Goal: Complete application form: Complete application form

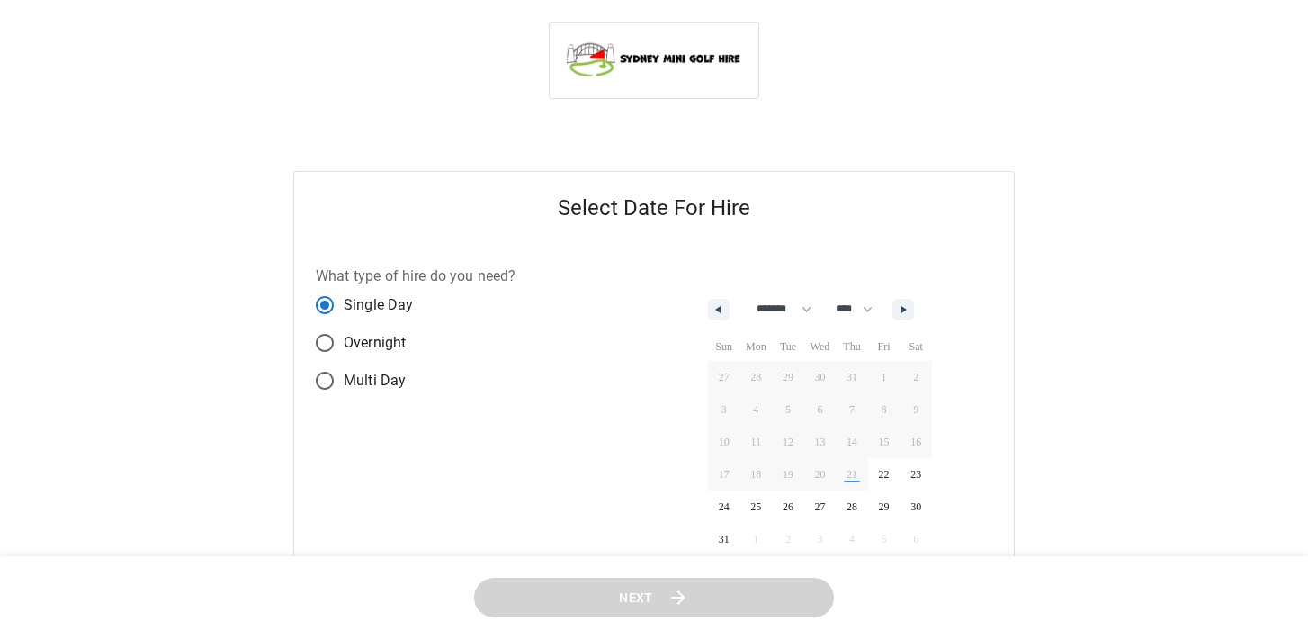
select select "*"
select select "****"
click at [914, 304] on button "button" at bounding box center [904, 310] width 22 height 22
select select "*"
click at [891, 464] on span "26" at bounding box center [884, 473] width 32 height 23
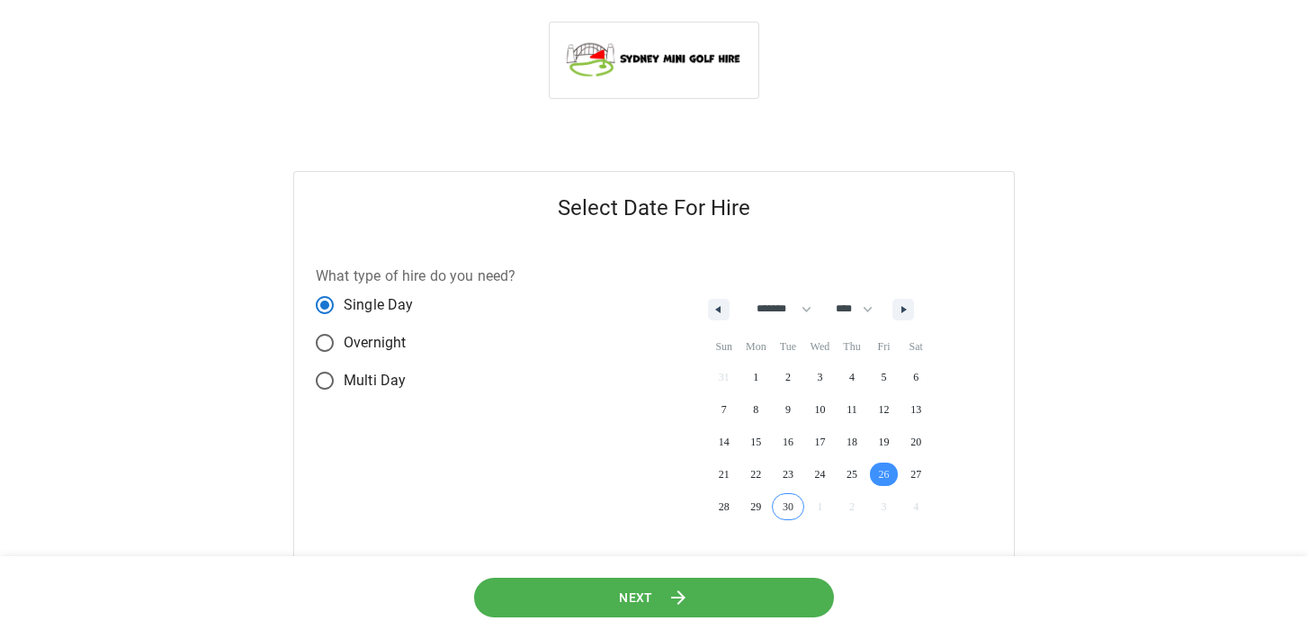
click at [672, 594] on icon at bounding box center [679, 598] width 22 height 22
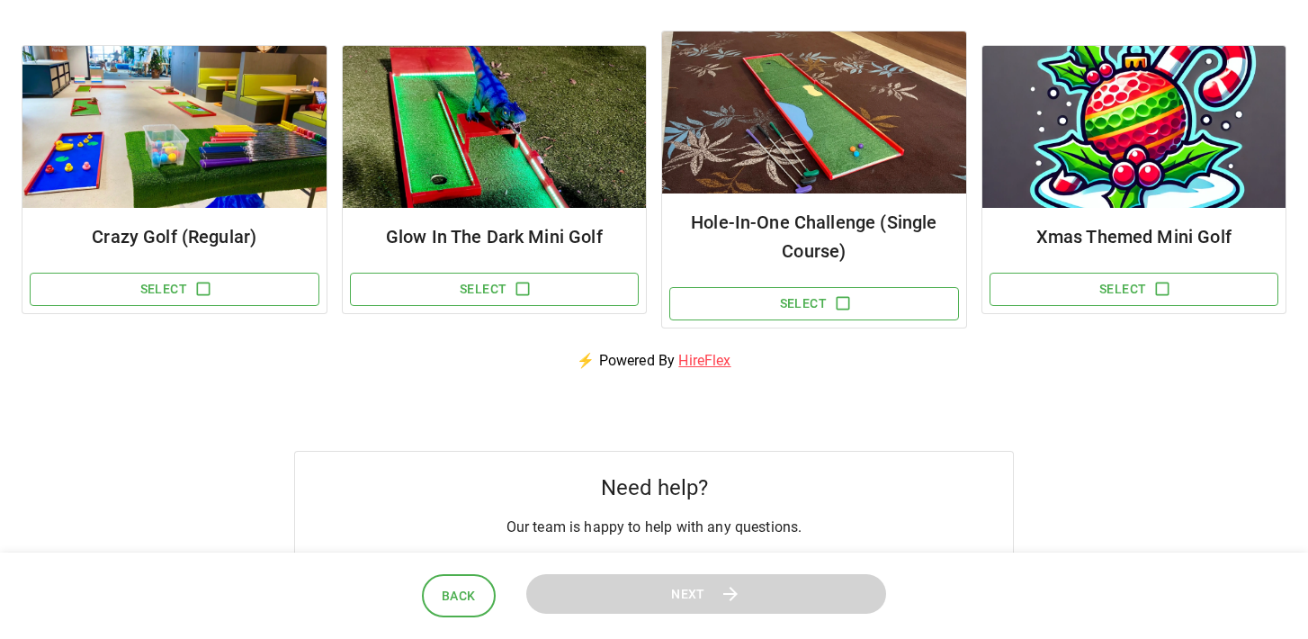
scroll to position [230, 0]
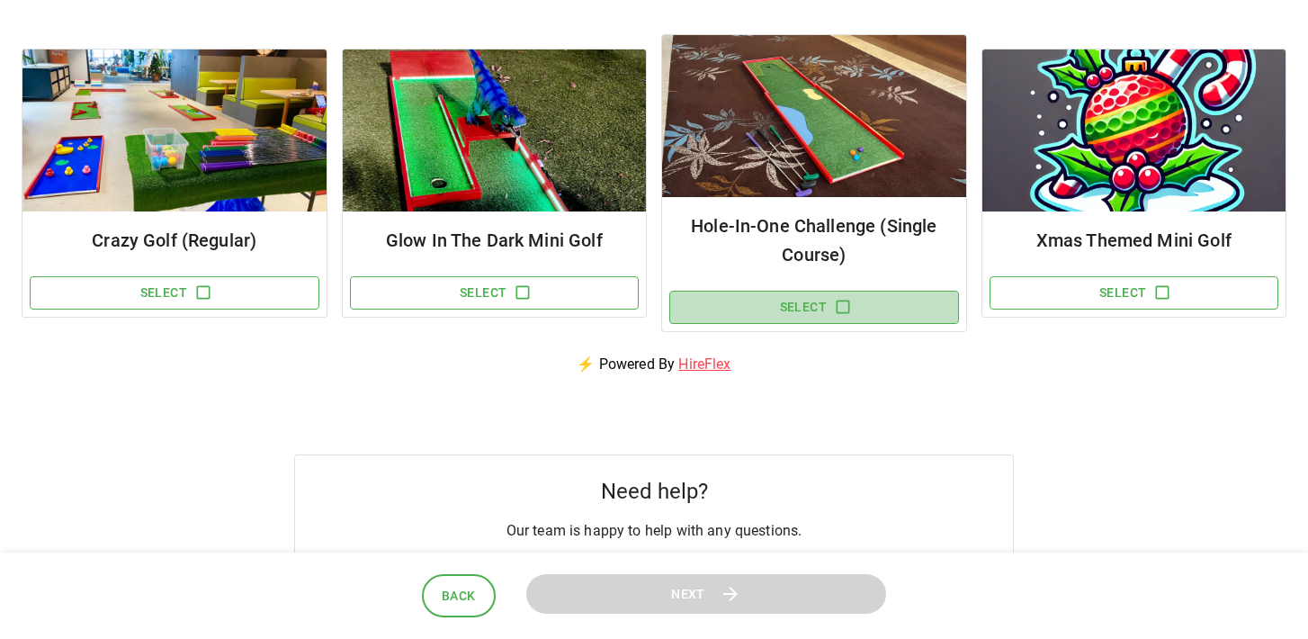
click at [843, 306] on icon "button" at bounding box center [843, 307] width 18 height 18
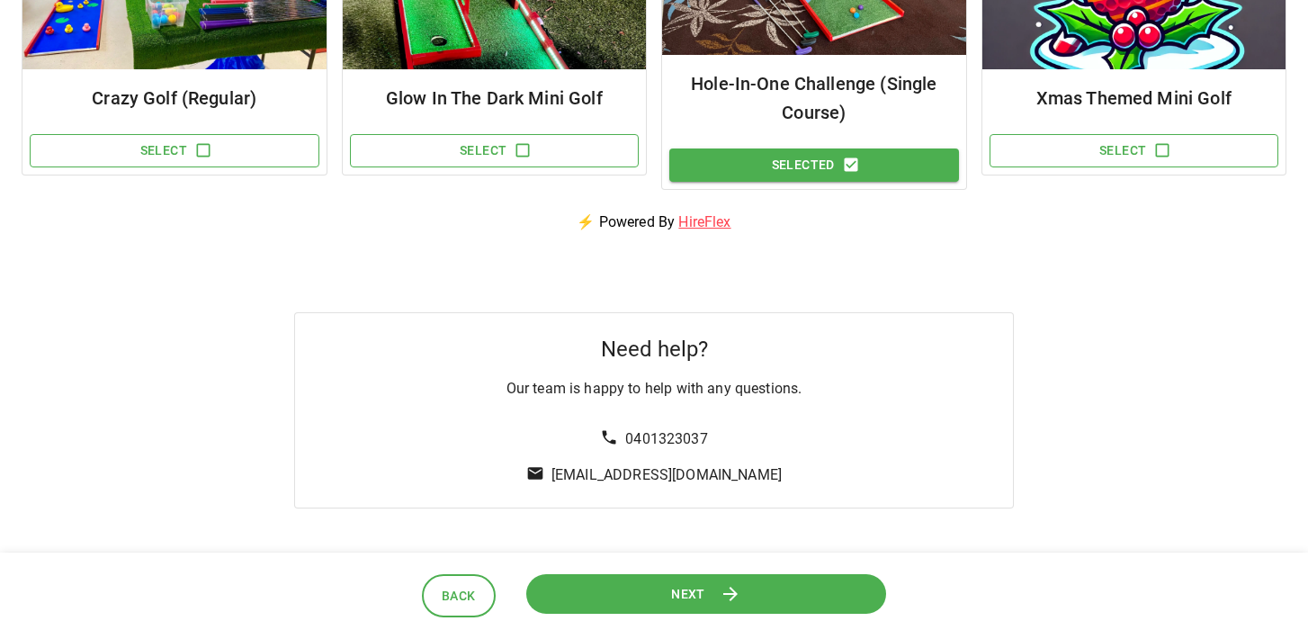
scroll to position [391, 0]
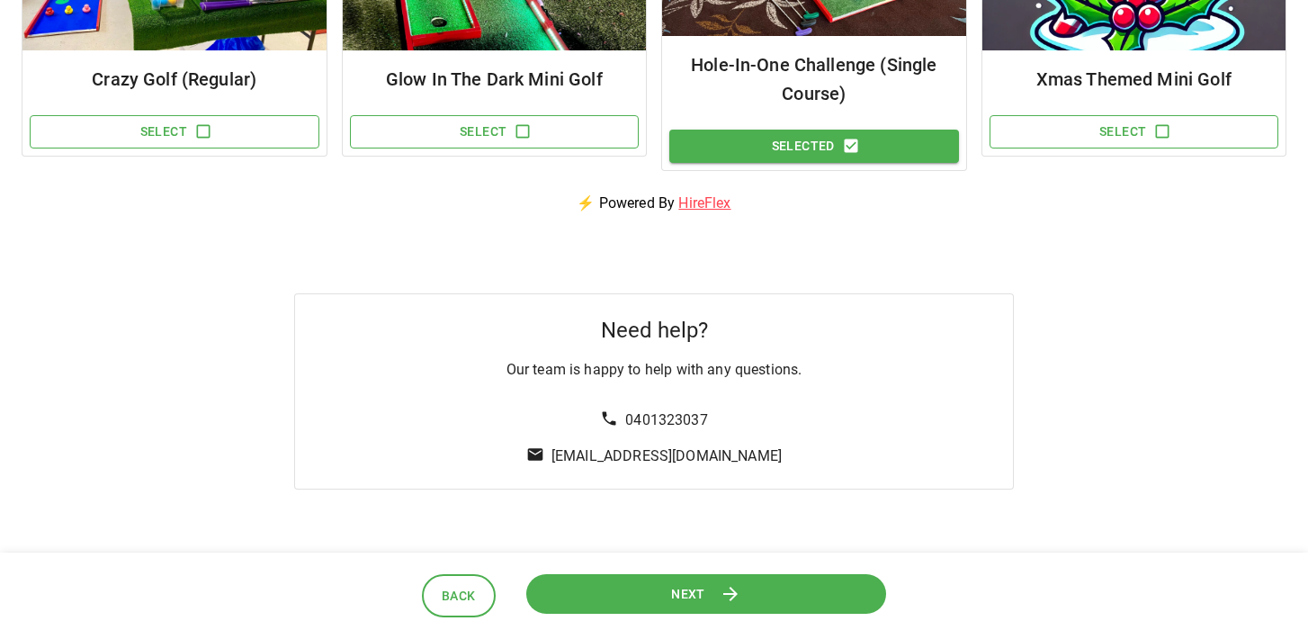
click at [678, 601] on span "Next" at bounding box center [688, 594] width 34 height 22
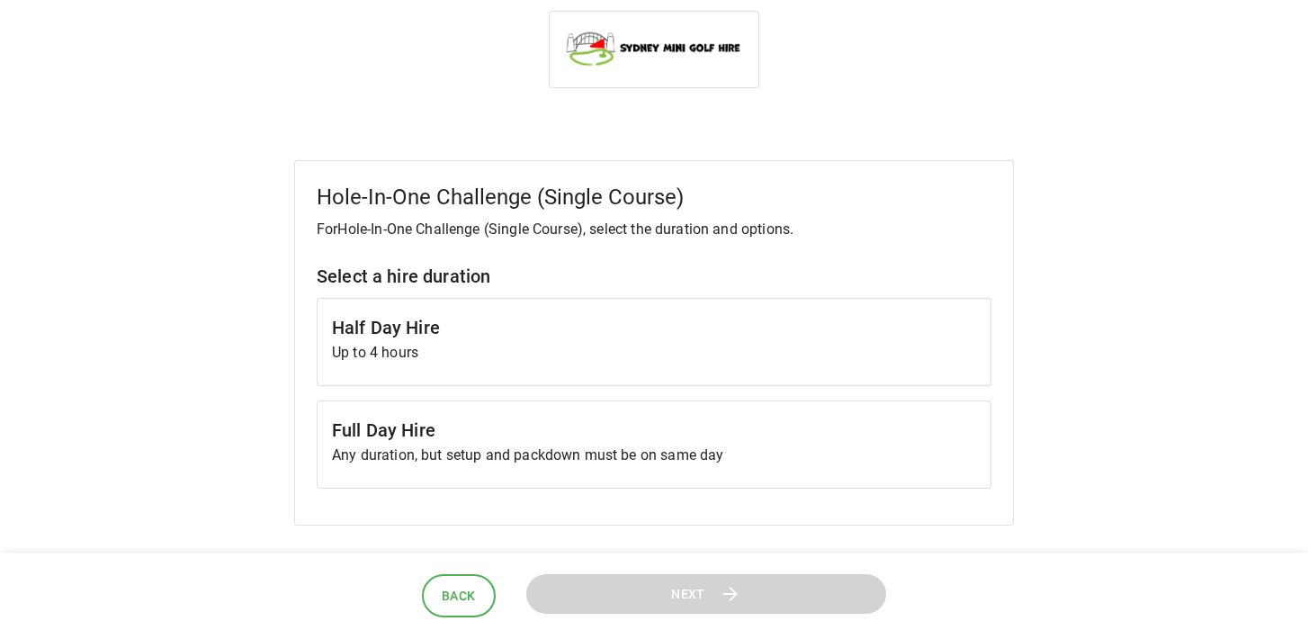
scroll to position [0, 0]
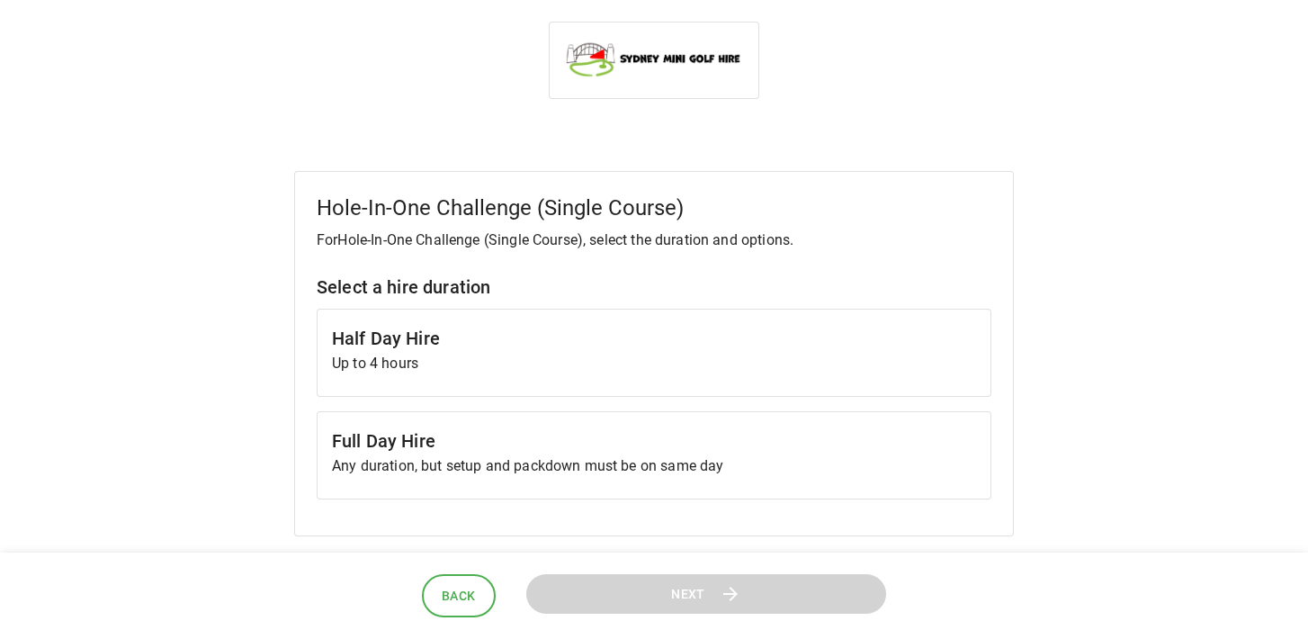
click at [606, 362] on p "Up to 4 hours" at bounding box center [654, 364] width 644 height 22
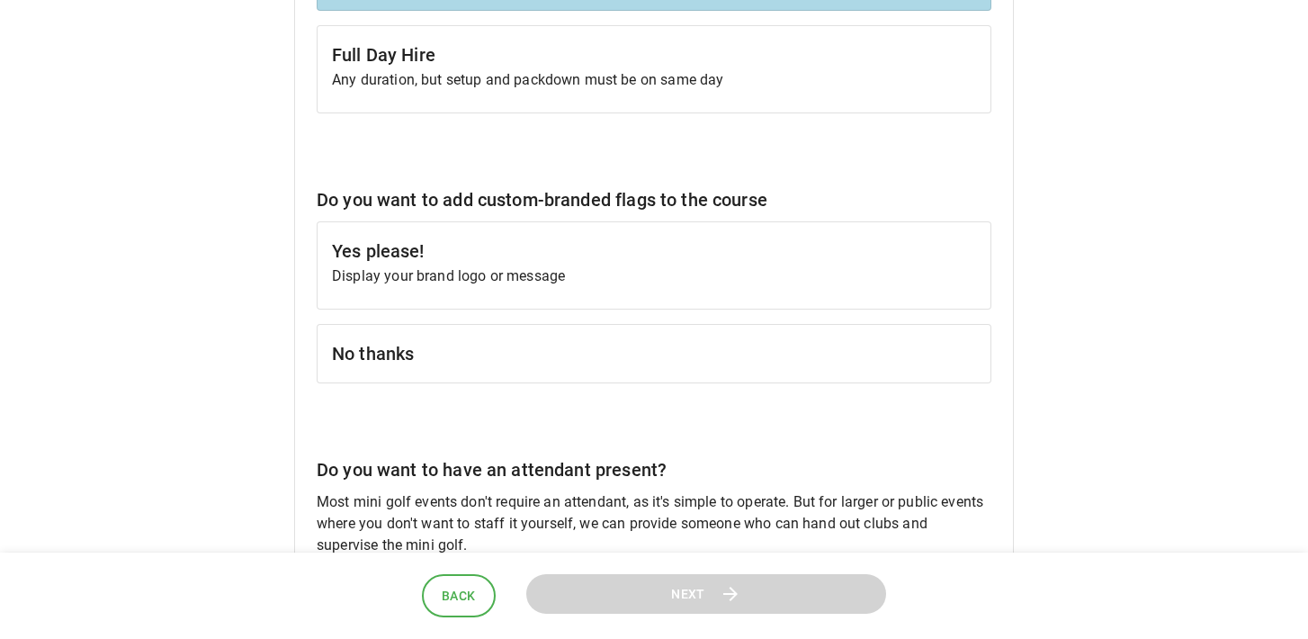
scroll to position [407, 0]
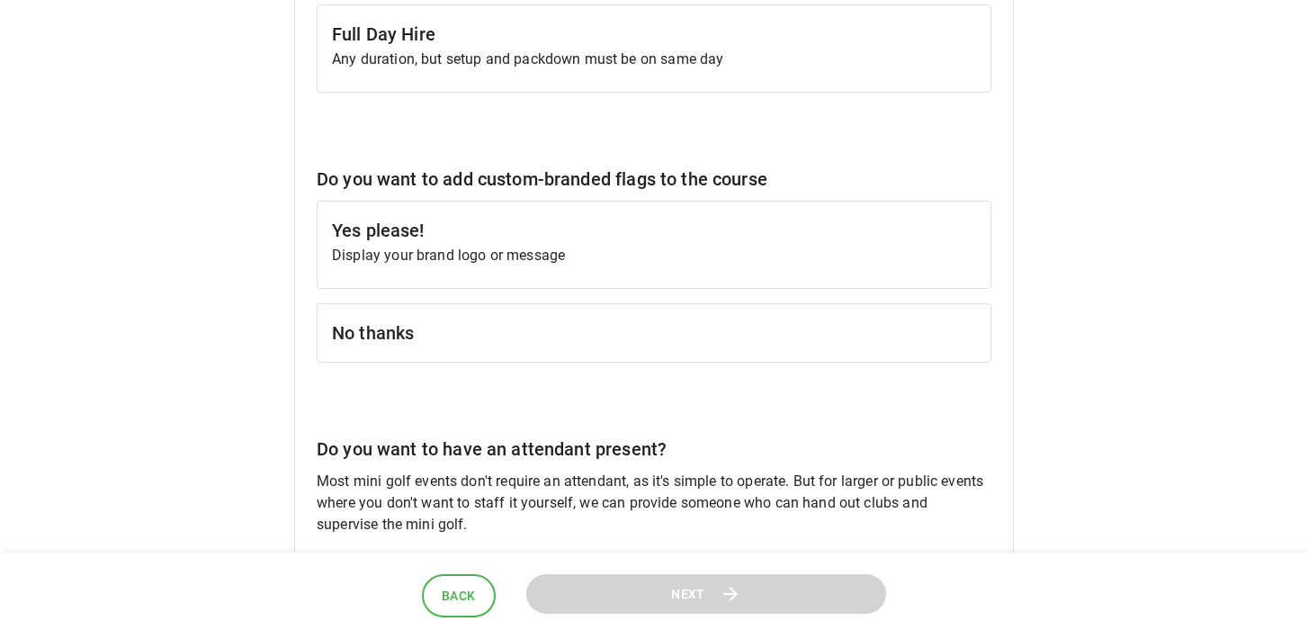
click at [597, 344] on h6 "No thanks" at bounding box center [654, 333] width 644 height 29
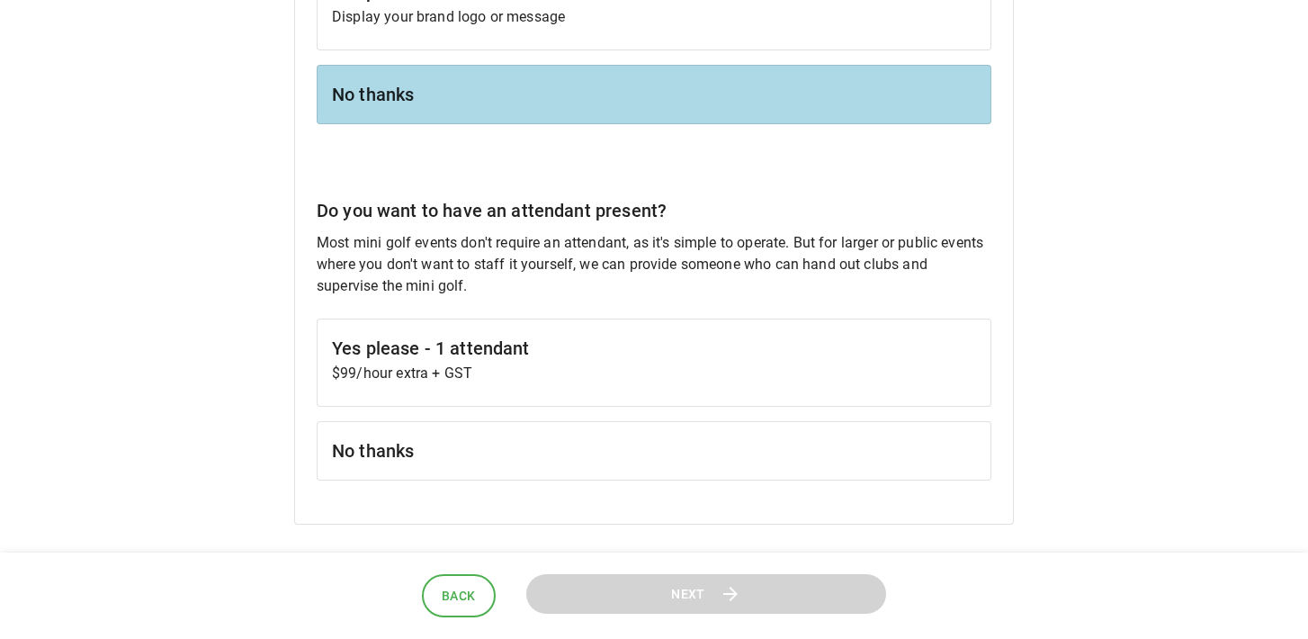
scroll to position [648, 0]
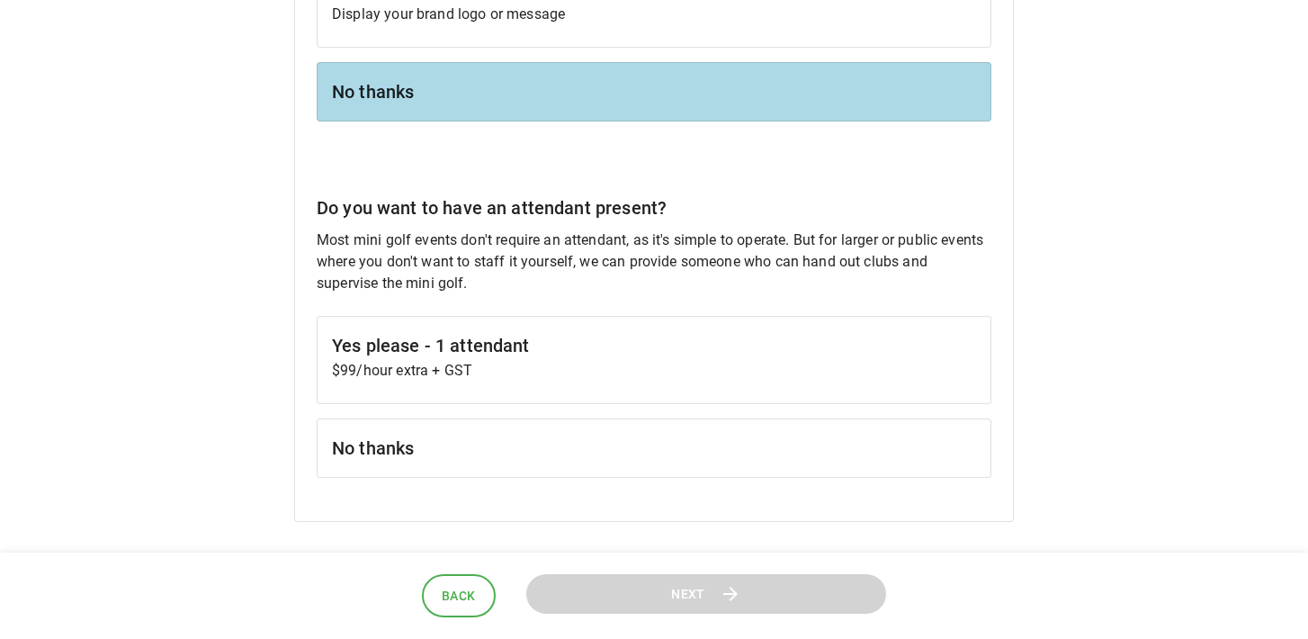
click at [462, 455] on h6 "No thanks" at bounding box center [654, 448] width 644 height 29
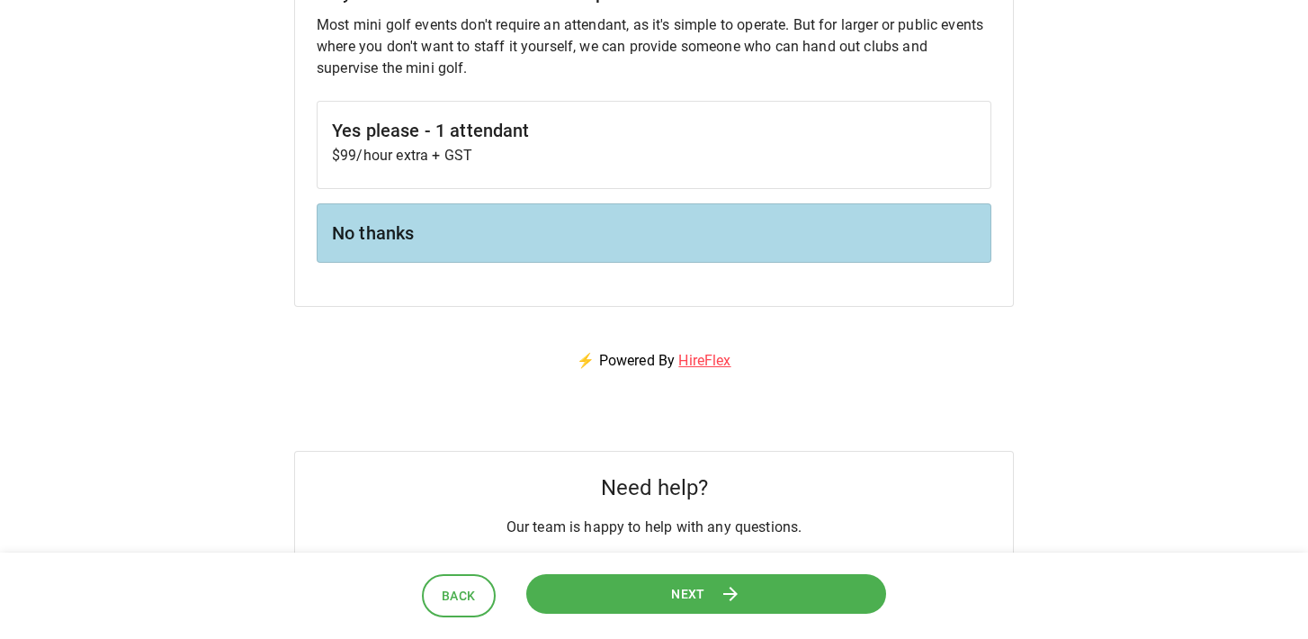
click at [572, 593] on button "Next" at bounding box center [706, 594] width 360 height 40
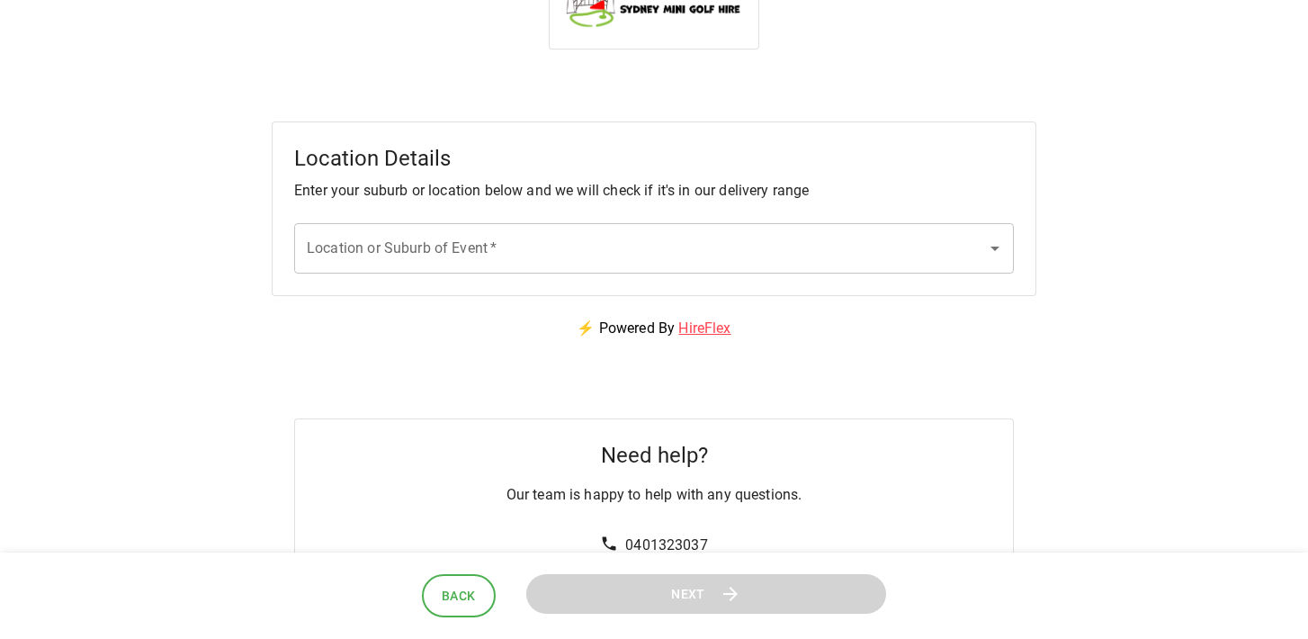
scroll to position [0, 0]
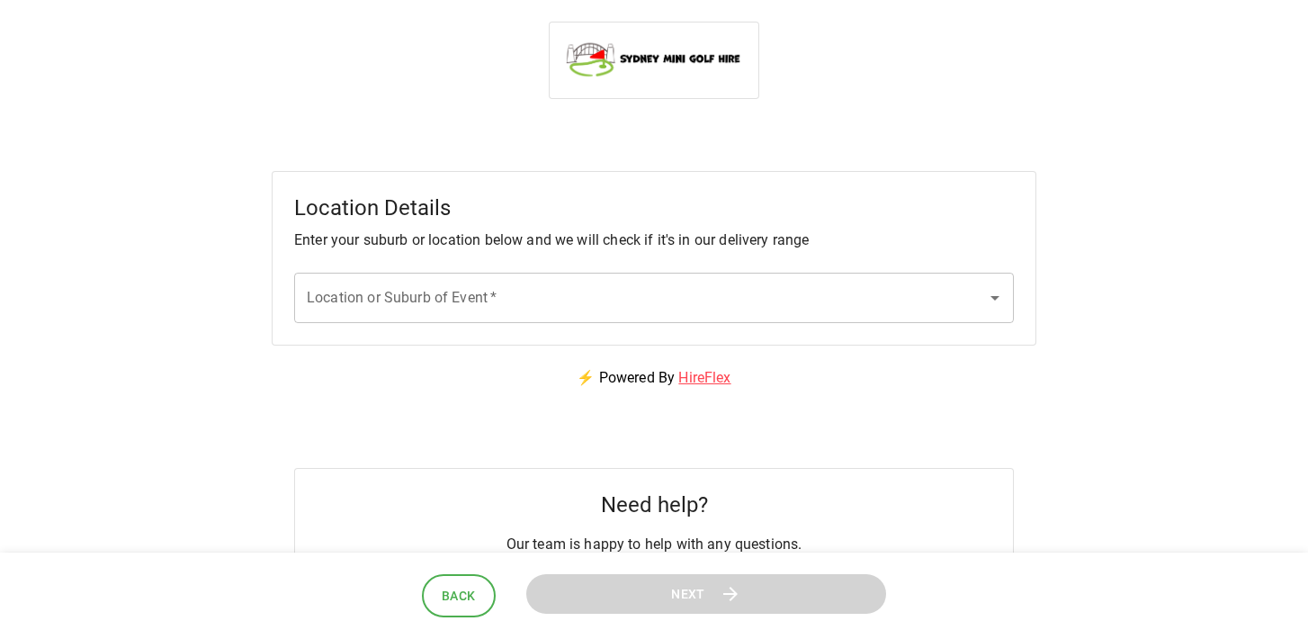
click at [604, 301] on input "Location or Suburb of Event   *" at bounding box center [640, 298] width 677 height 34
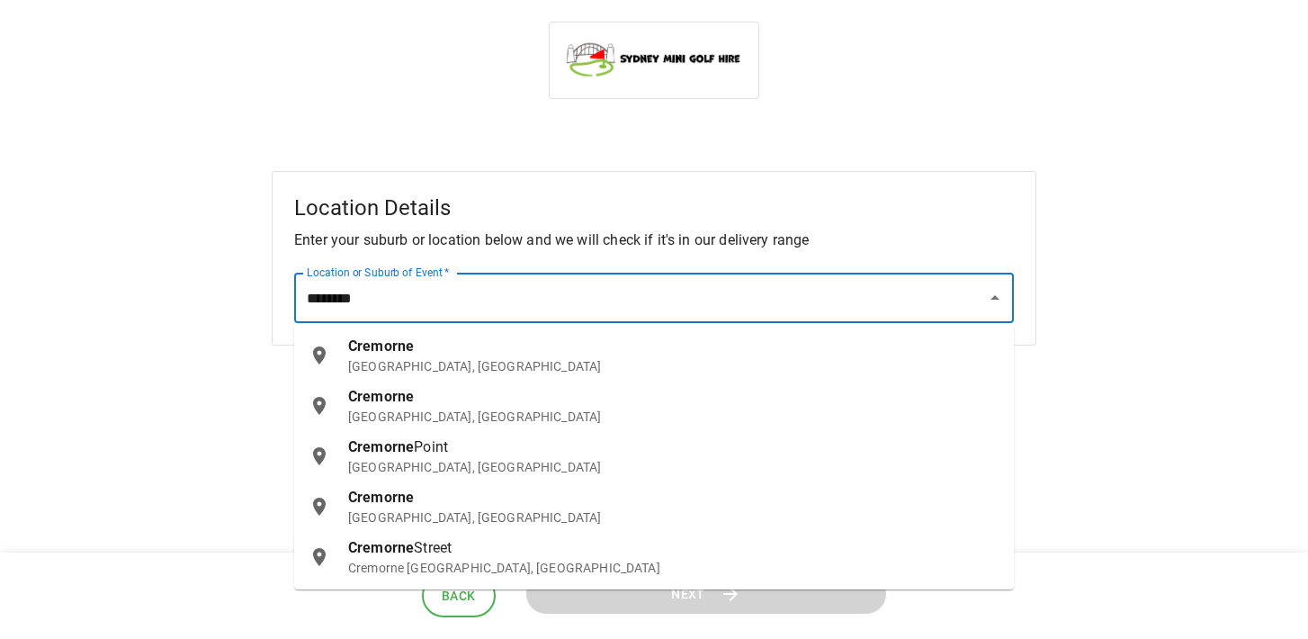
click at [490, 398] on div "Cremorne [GEOGRAPHIC_DATA], [GEOGRAPHIC_DATA]" at bounding box center [673, 406] width 651 height 40
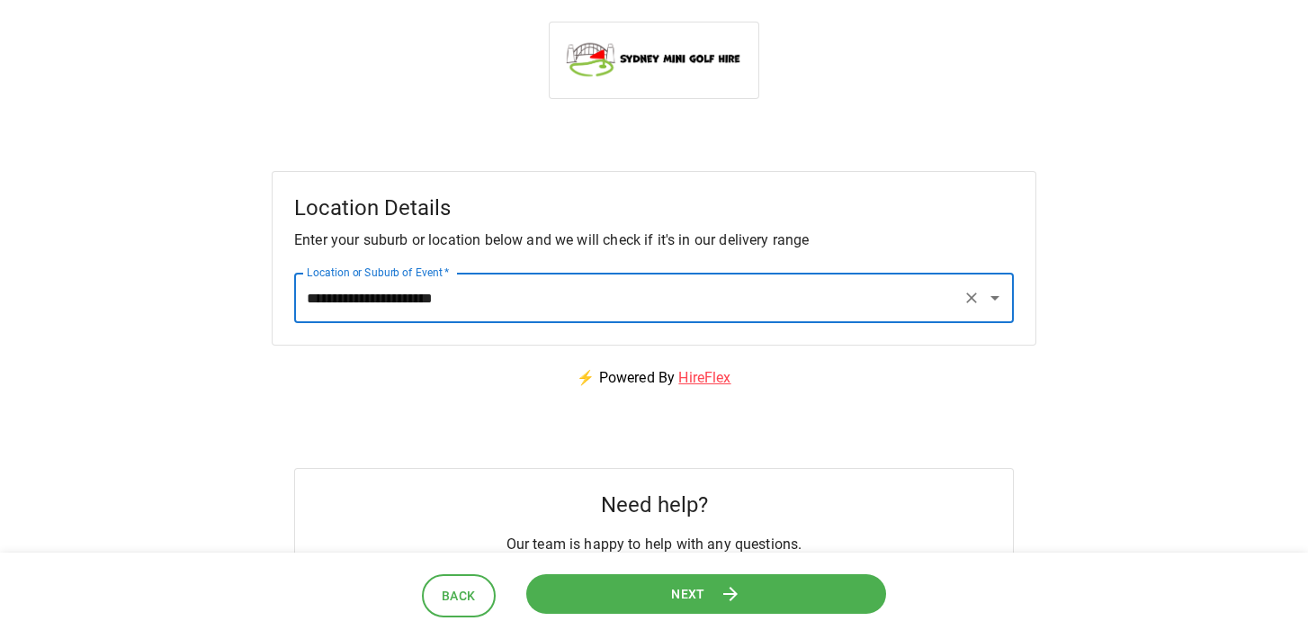
type input "**********"
click at [604, 592] on button "Next" at bounding box center [706, 593] width 360 height 40
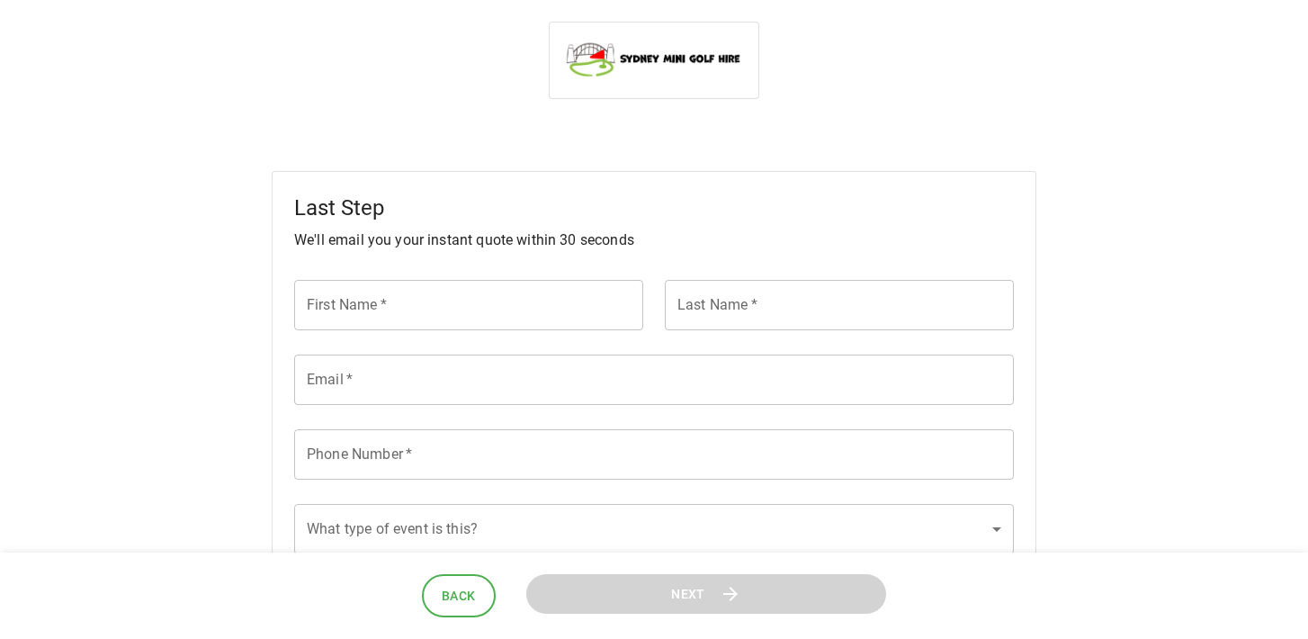
click at [476, 298] on input "First Name   *" at bounding box center [468, 305] width 349 height 50
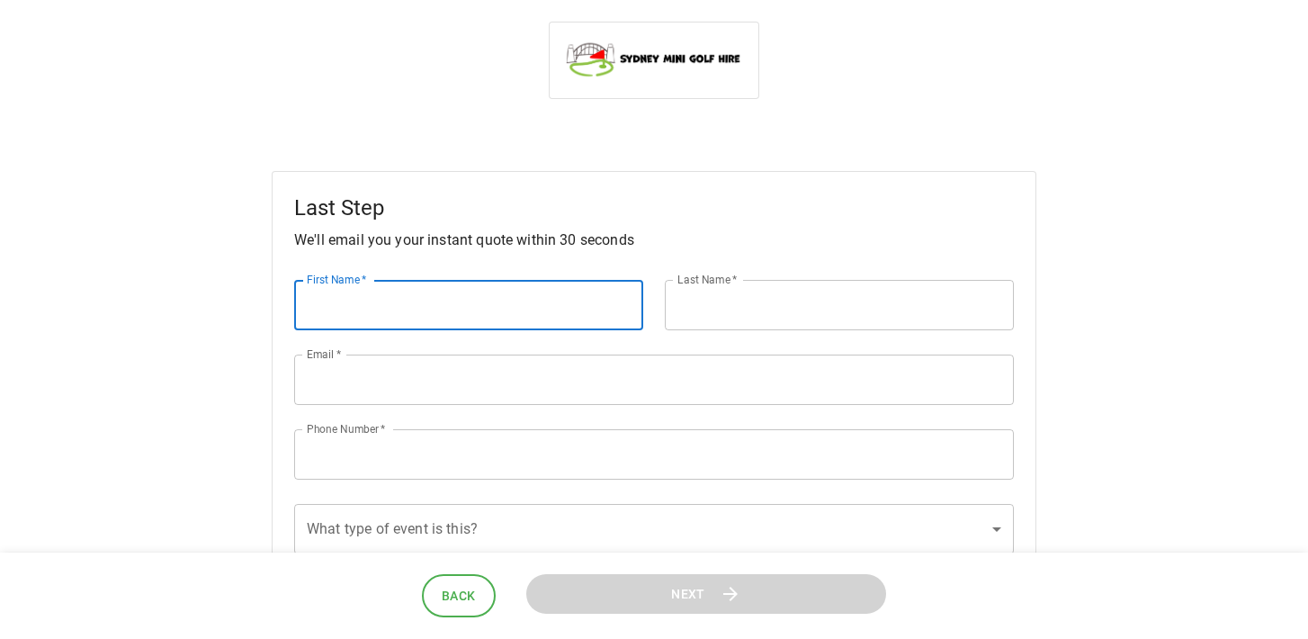
type input "*******"
type input "**********"
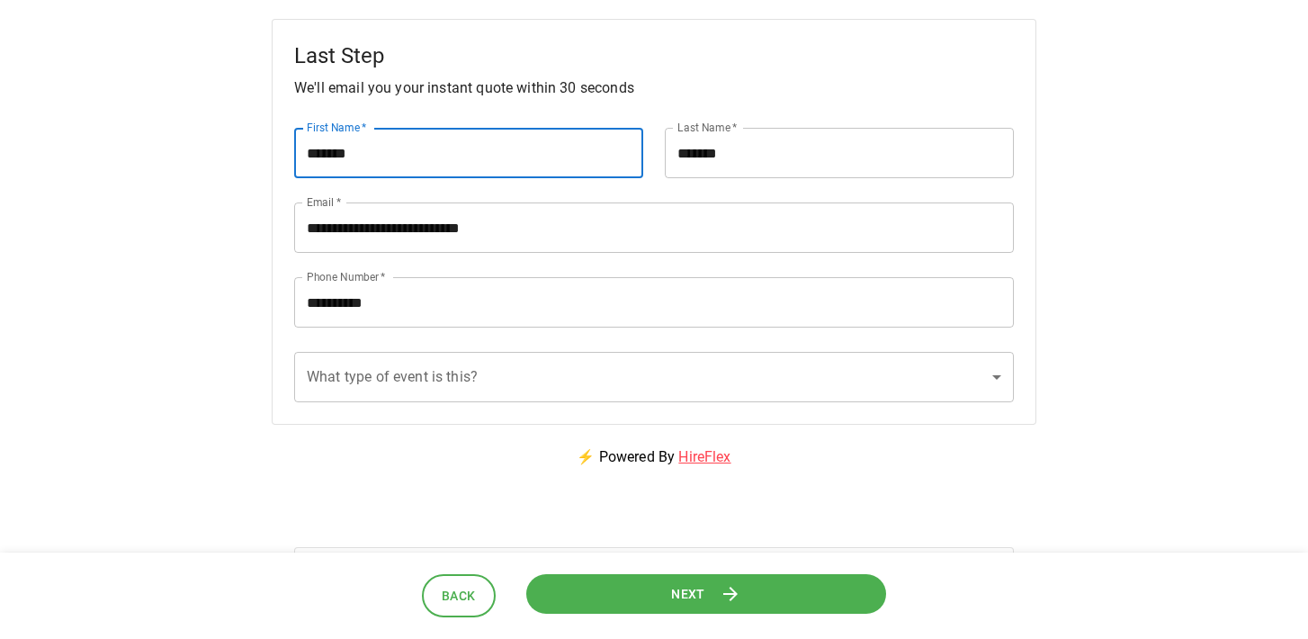
scroll to position [173, 0]
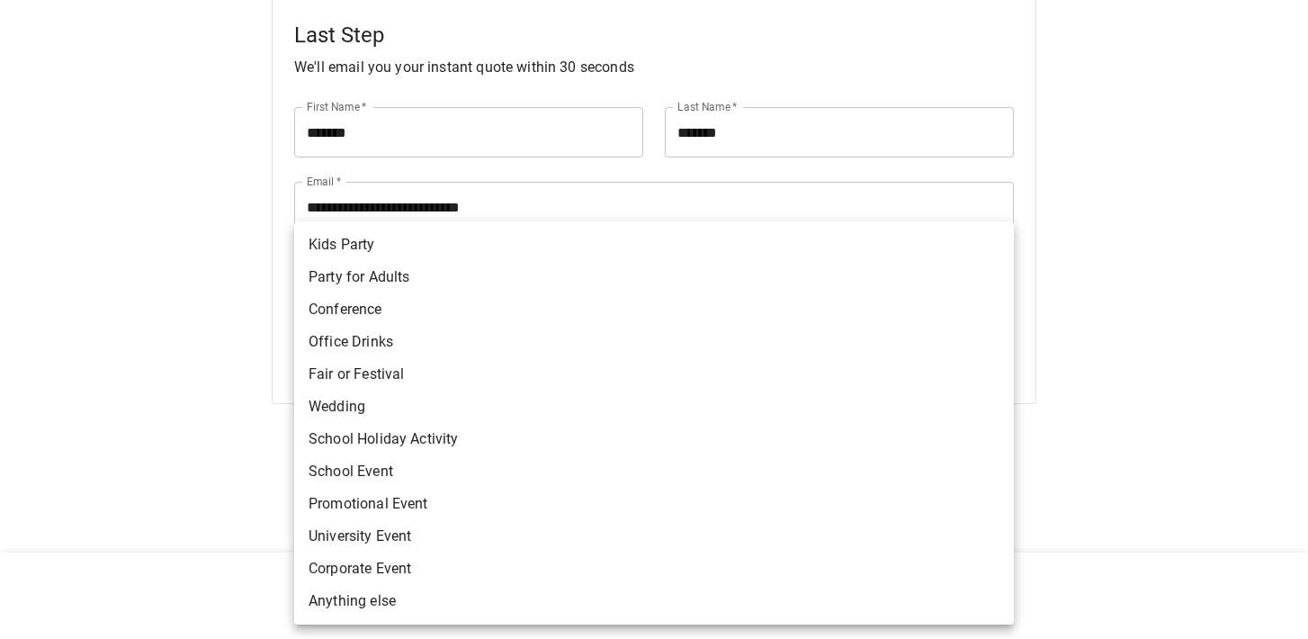
click at [551, 366] on body "**********" at bounding box center [654, 285] width 1308 height 917
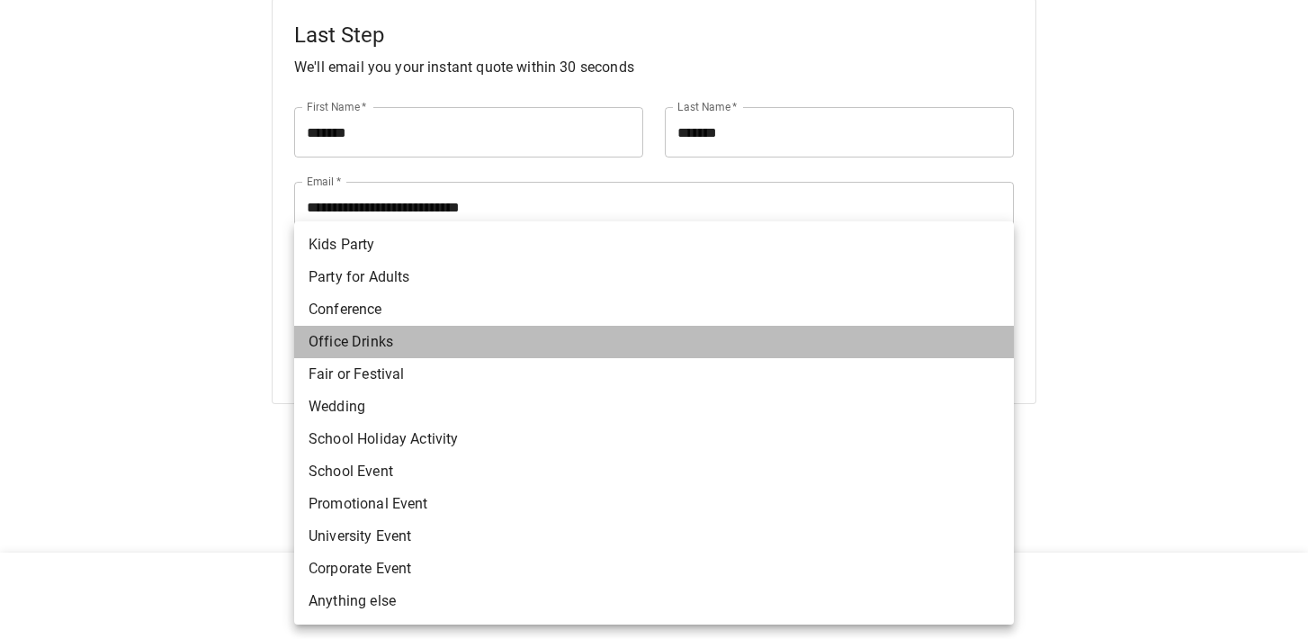
click at [438, 337] on li "Office Drinks" at bounding box center [654, 342] width 720 height 32
type input "**********"
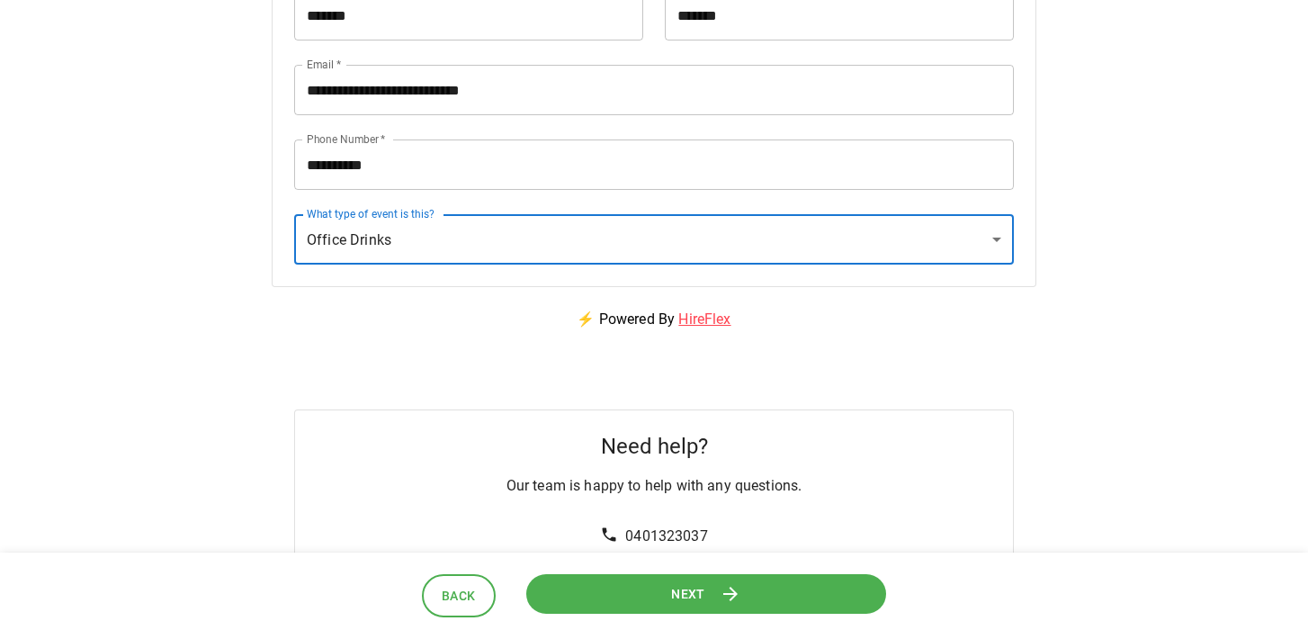
scroll to position [331, 0]
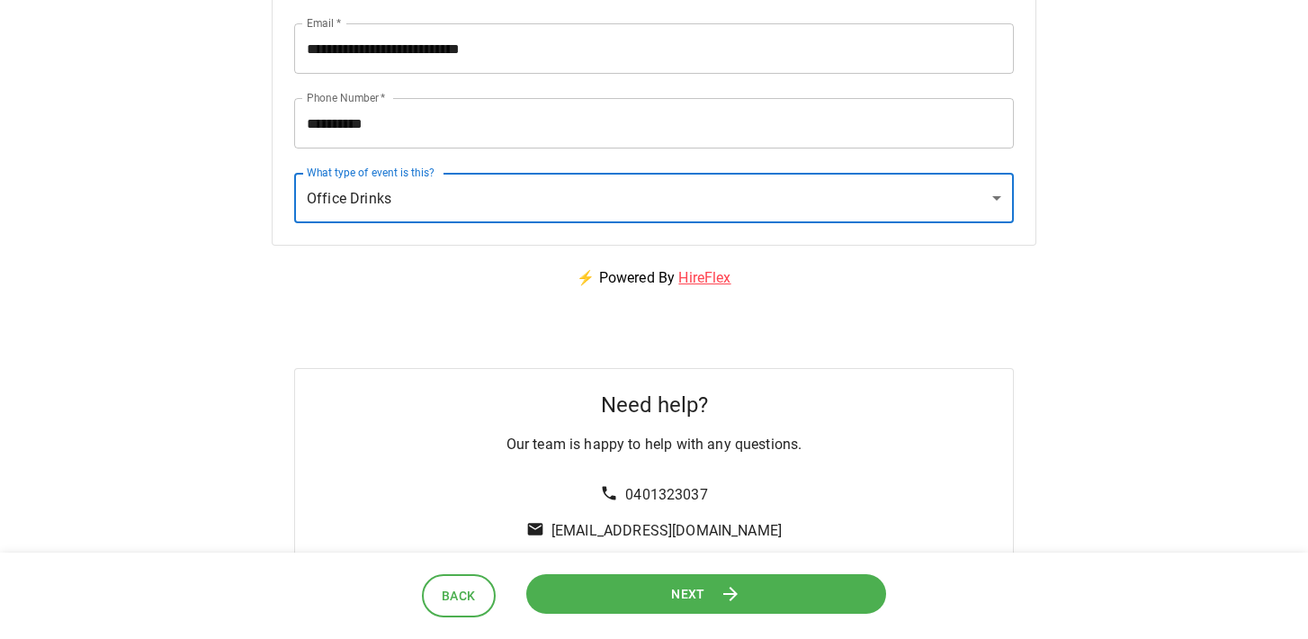
click at [626, 584] on button "Next" at bounding box center [706, 594] width 360 height 40
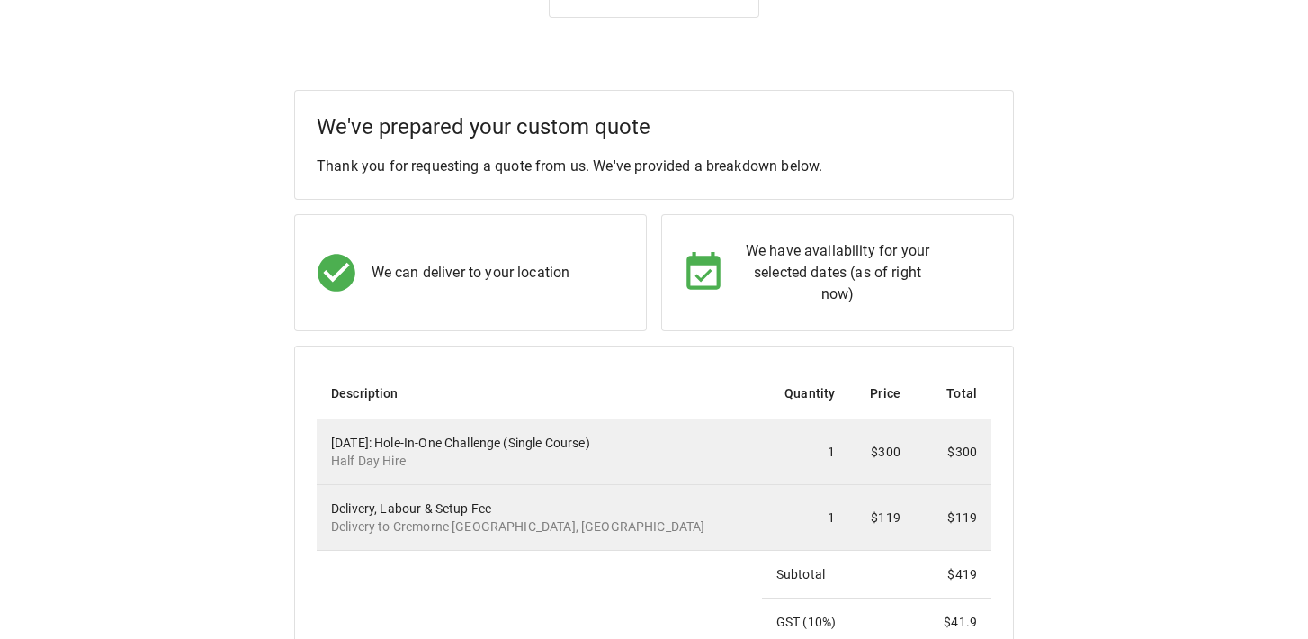
scroll to position [0, 0]
